Goal: Task Accomplishment & Management: Manage account settings

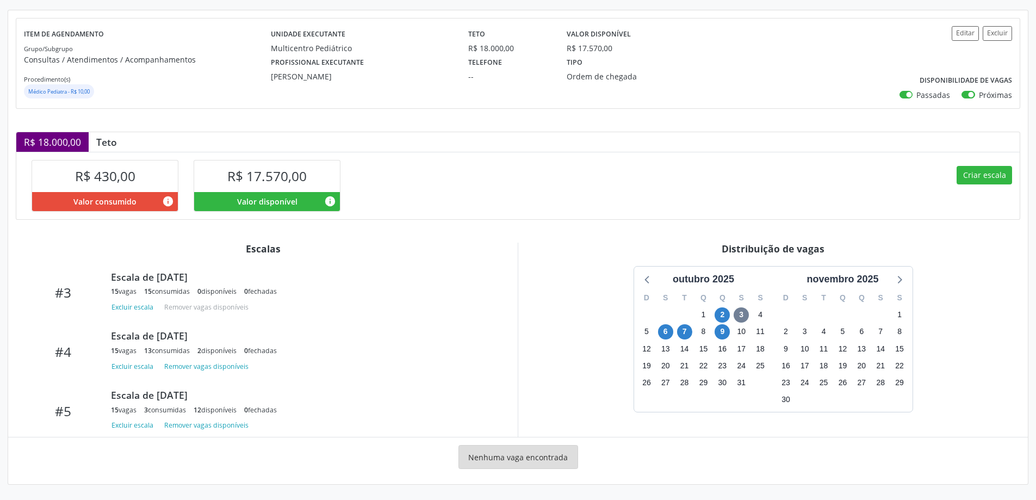
scroll to position [174, 0]
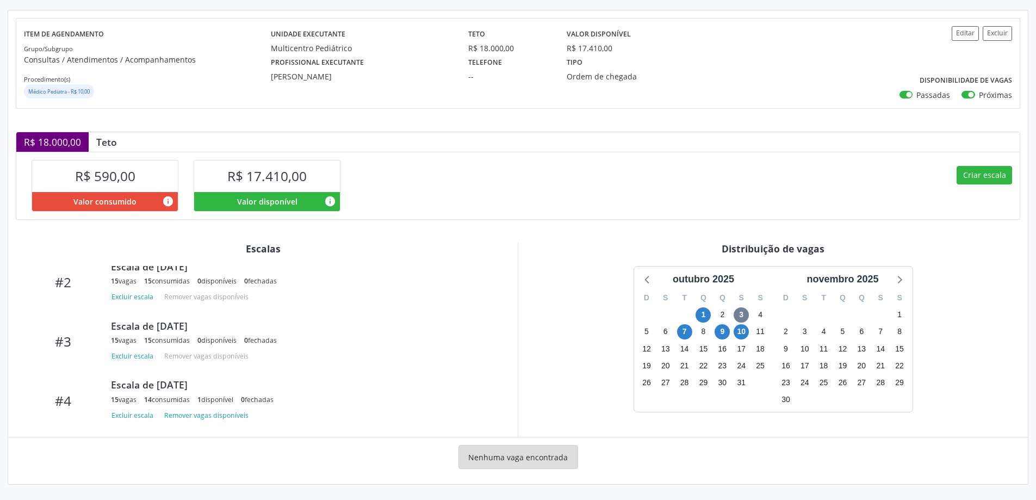
scroll to position [114, 0]
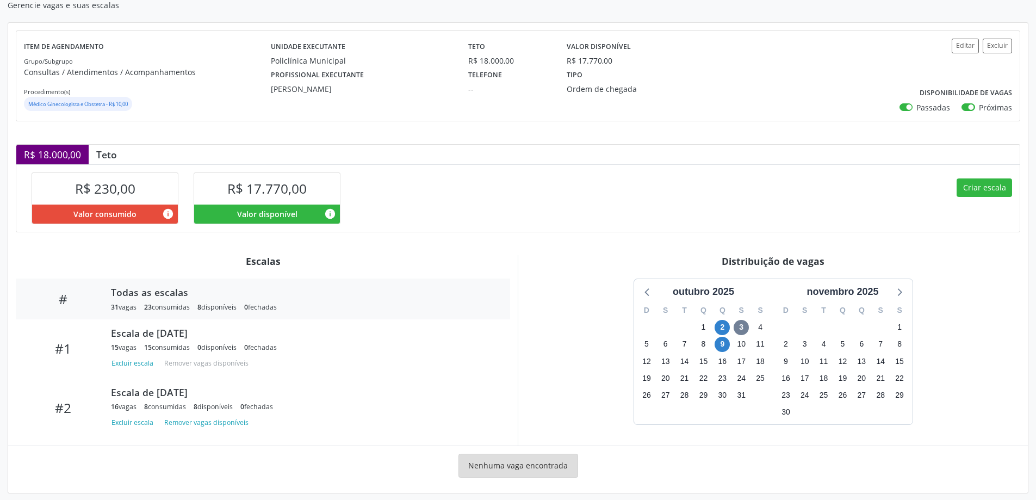
scroll to position [110, 0]
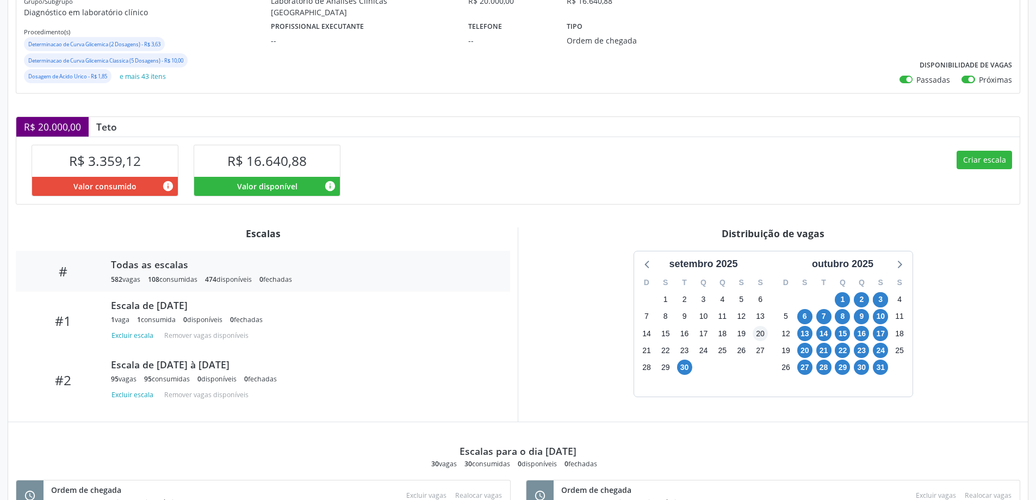
scroll to position [203, 0]
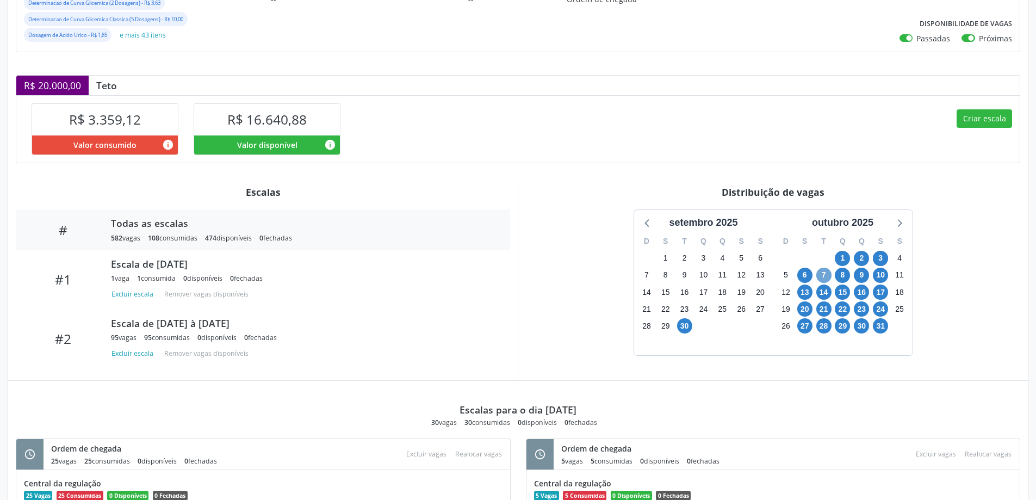
click at [823, 272] on span "7" at bounding box center [823, 275] width 15 height 15
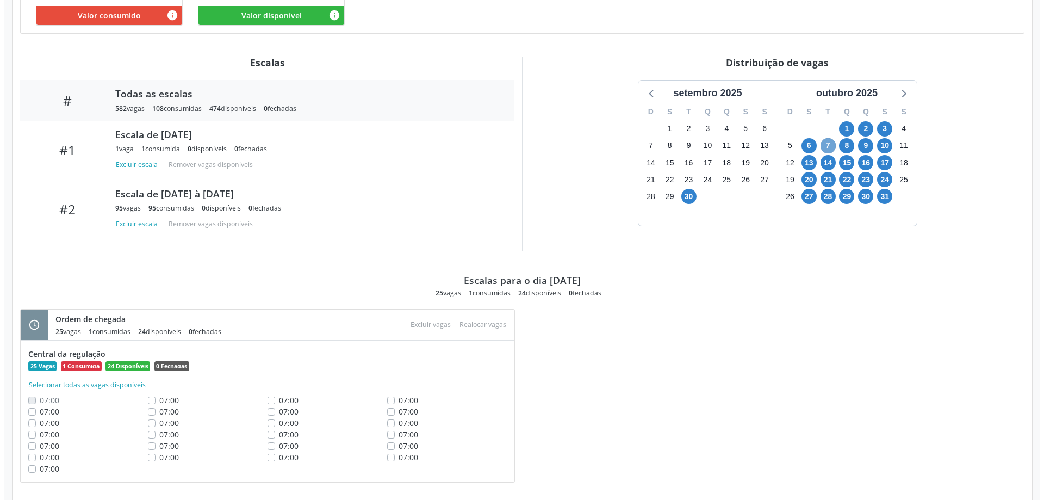
scroll to position [350, 0]
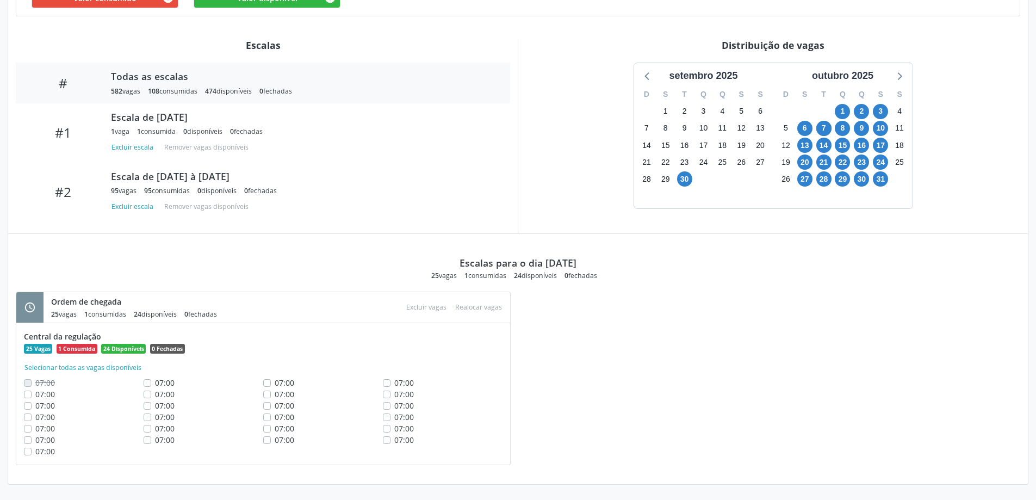
click at [394, 441] on label "07:00" at bounding box center [404, 439] width 20 height 11
click at [390, 441] on input "07:00" at bounding box center [387, 439] width 8 height 10
checkbox input "true"
click at [394, 427] on label "07:00" at bounding box center [404, 428] width 20 height 11
click at [386, 427] on input "07:00" at bounding box center [387, 428] width 8 height 10
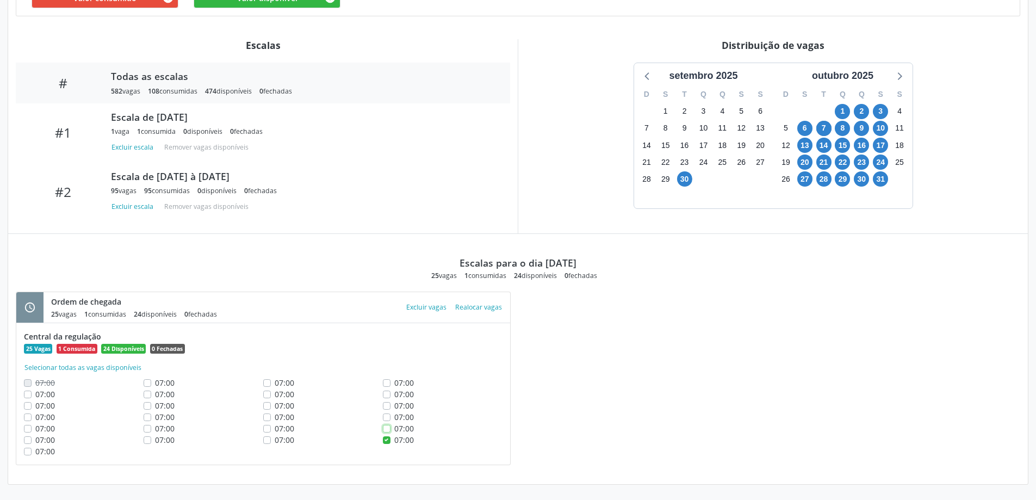
checkbox input "true"
click at [394, 417] on label "07:00" at bounding box center [404, 416] width 20 height 11
click at [387, 417] on input "07:00" at bounding box center [387, 416] width 8 height 10
checkbox input "true"
click at [394, 407] on label "07:00" at bounding box center [404, 405] width 20 height 11
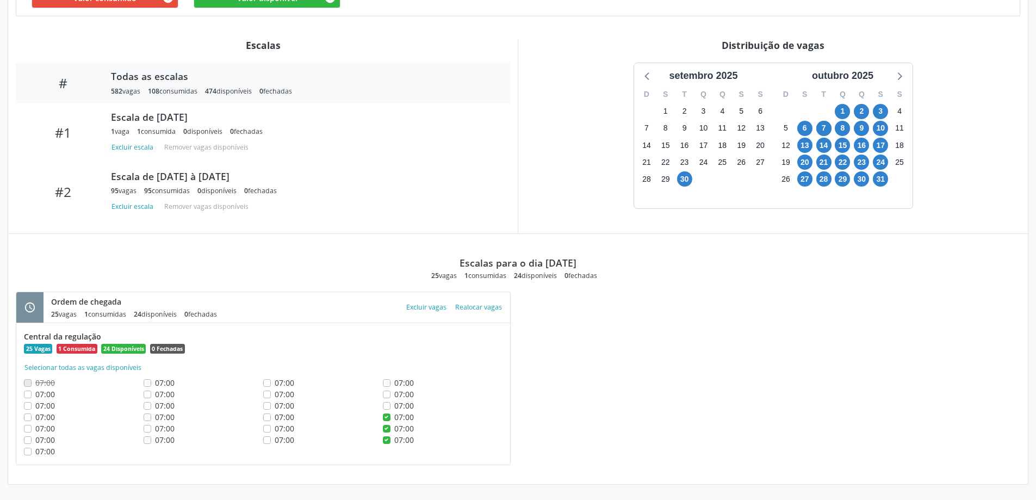
click at [387, 407] on input "07:00" at bounding box center [387, 405] width 8 height 10
checkbox input "true"
click at [414, 308] on button "Excluir vagas" at bounding box center [426, 307] width 49 height 15
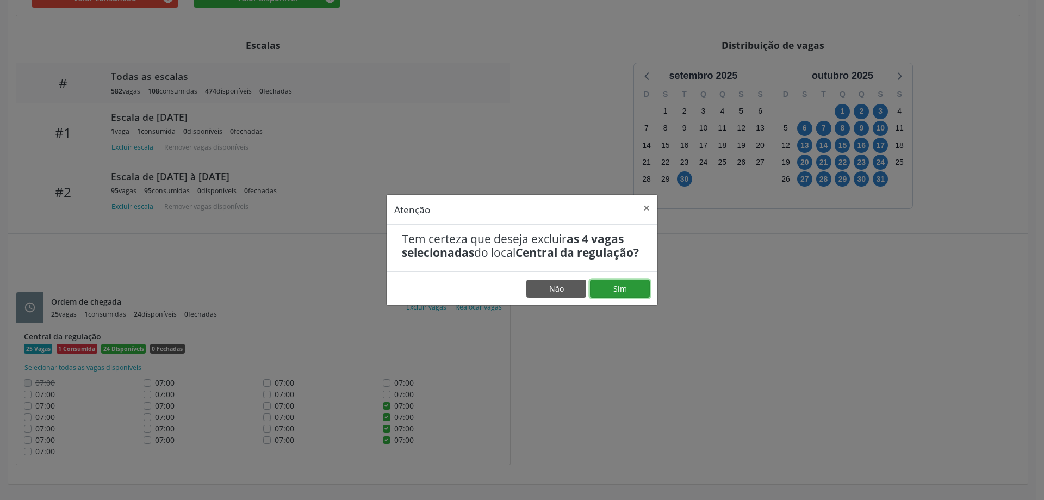
click at [628, 296] on button "Sim" at bounding box center [620, 289] width 60 height 18
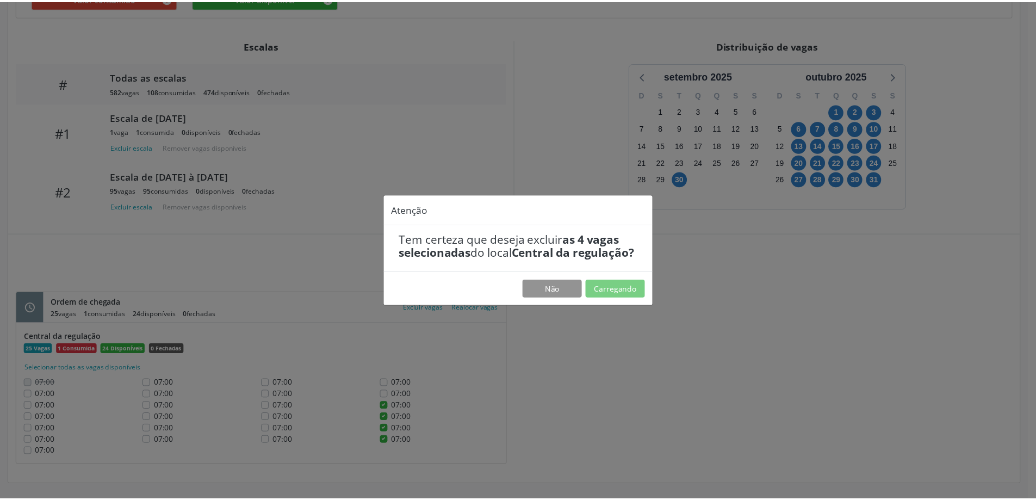
scroll to position [0, 0]
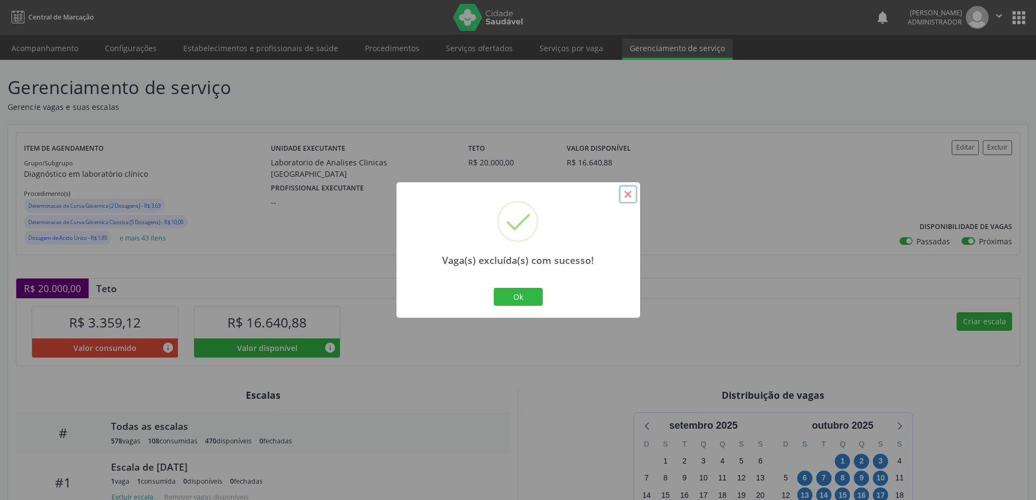
click at [629, 191] on button "×" at bounding box center [628, 194] width 18 height 18
